Goal: Transaction & Acquisition: Purchase product/service

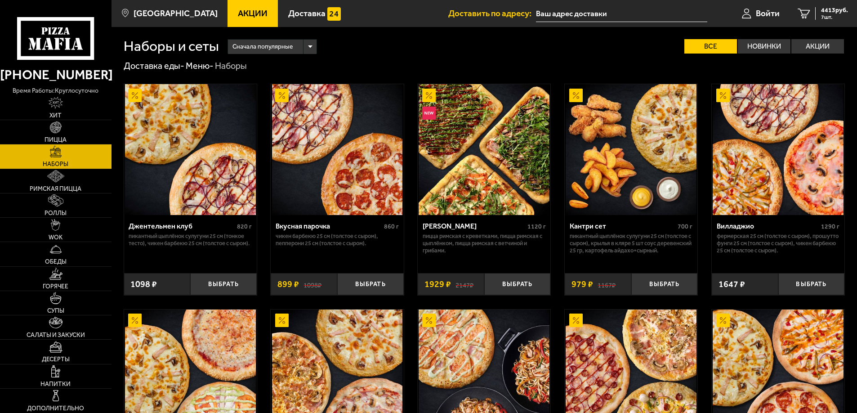
click at [75, 161] on link "Наборы" at bounding box center [56, 156] width 112 height 24
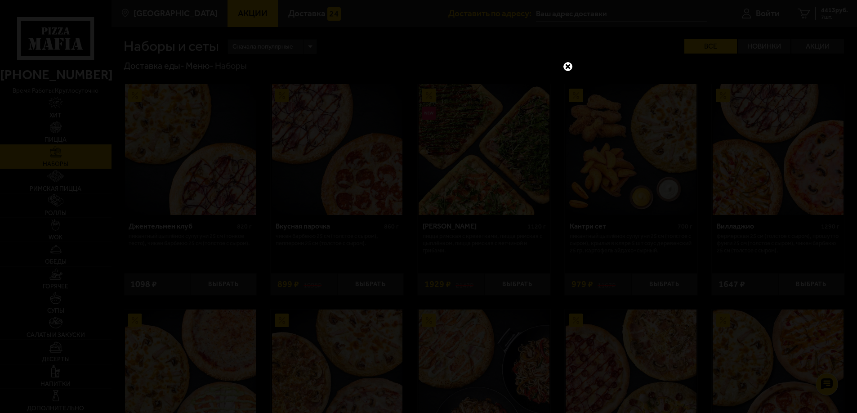
click at [566, 64] on link at bounding box center [568, 67] width 12 height 12
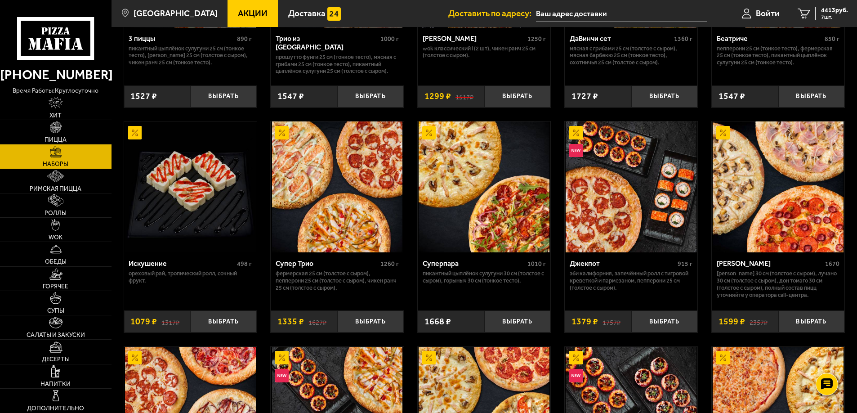
scroll to position [405, 0]
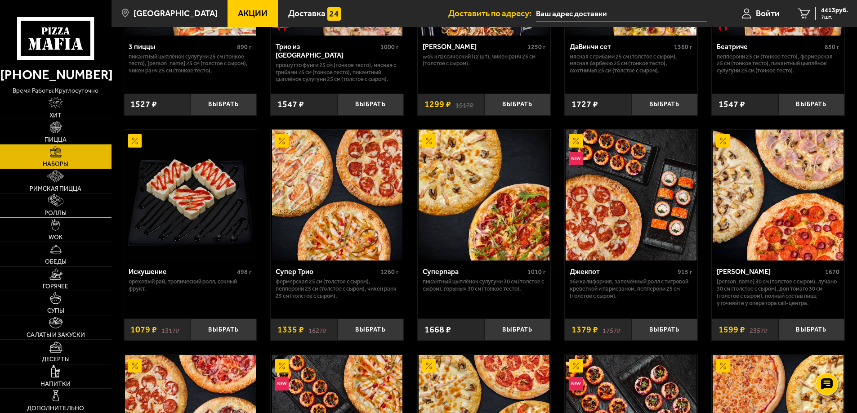
click at [67, 209] on link "Роллы" at bounding box center [56, 205] width 112 height 24
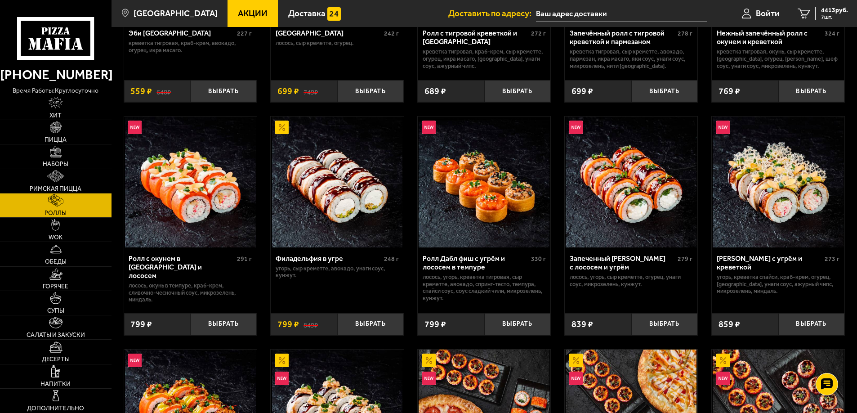
scroll to position [225, 0]
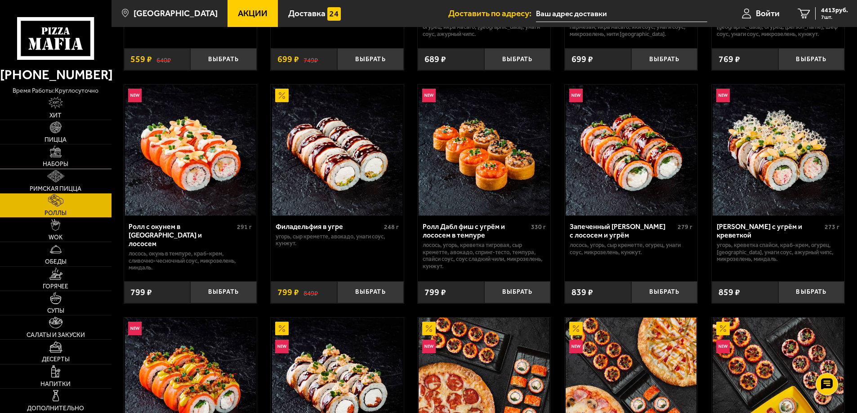
click at [75, 155] on link "Наборы" at bounding box center [56, 156] width 112 height 24
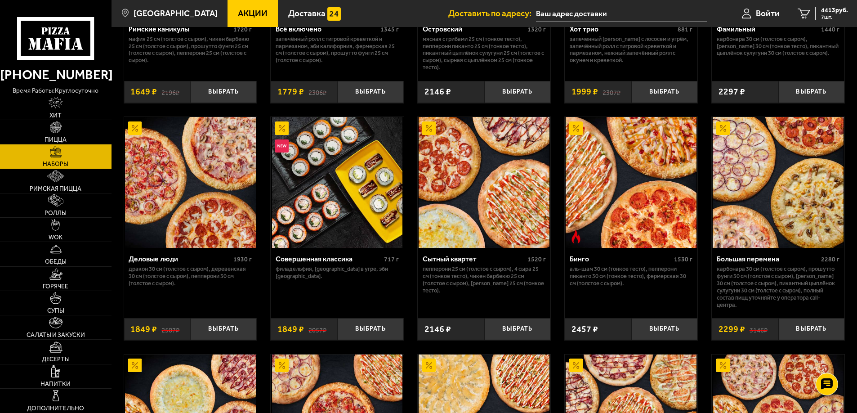
scroll to position [944, 0]
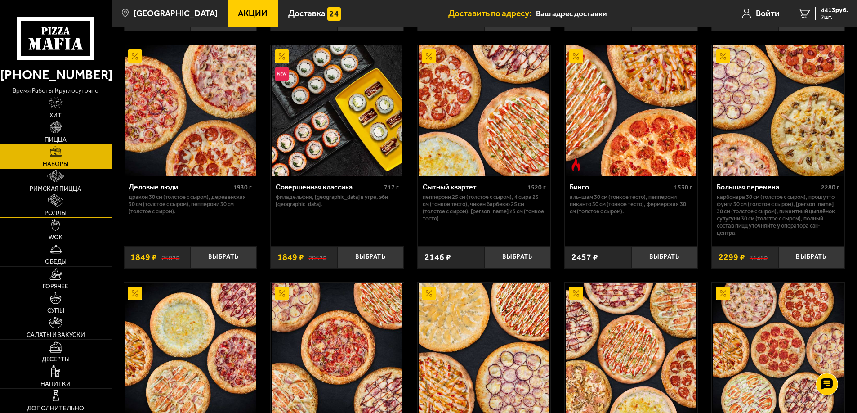
click at [68, 209] on link "Роллы" at bounding box center [56, 205] width 112 height 24
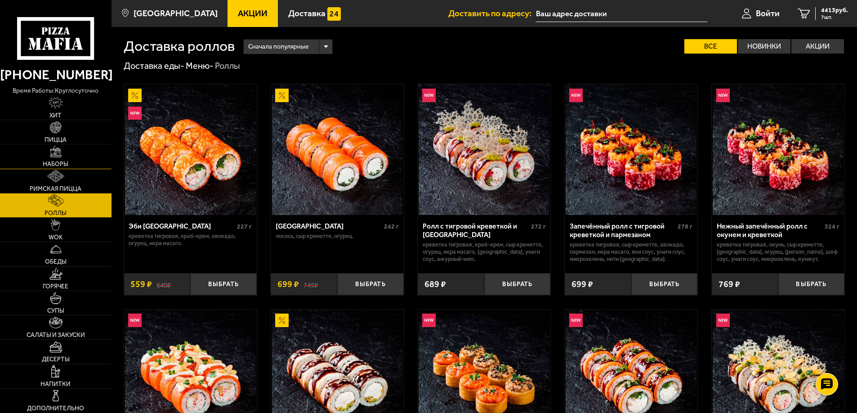
click at [63, 155] on link "Наборы" at bounding box center [56, 156] width 112 height 24
